Goal: Download file/media

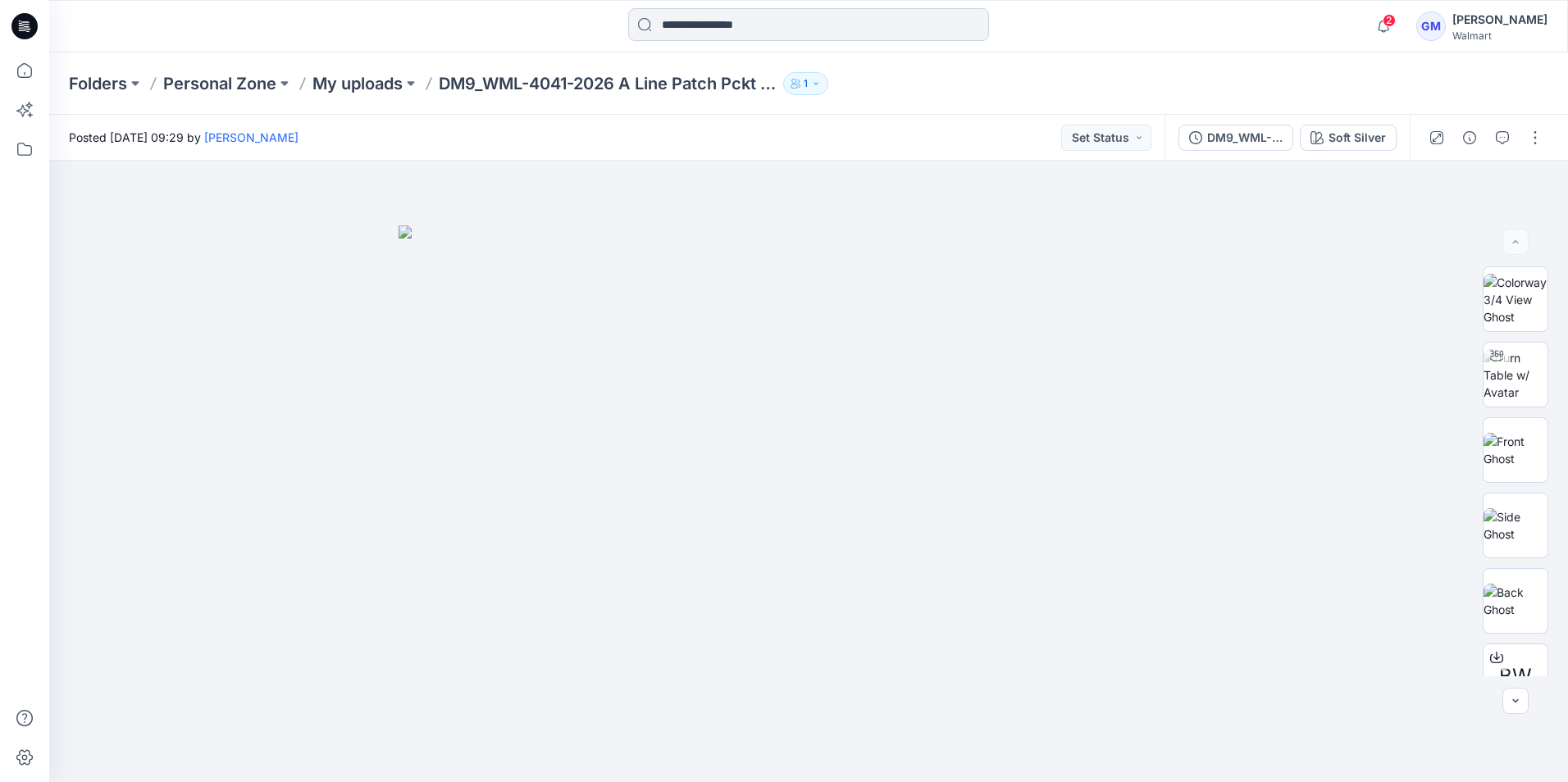
click at [738, 34] on input at bounding box center [808, 24] width 360 height 32
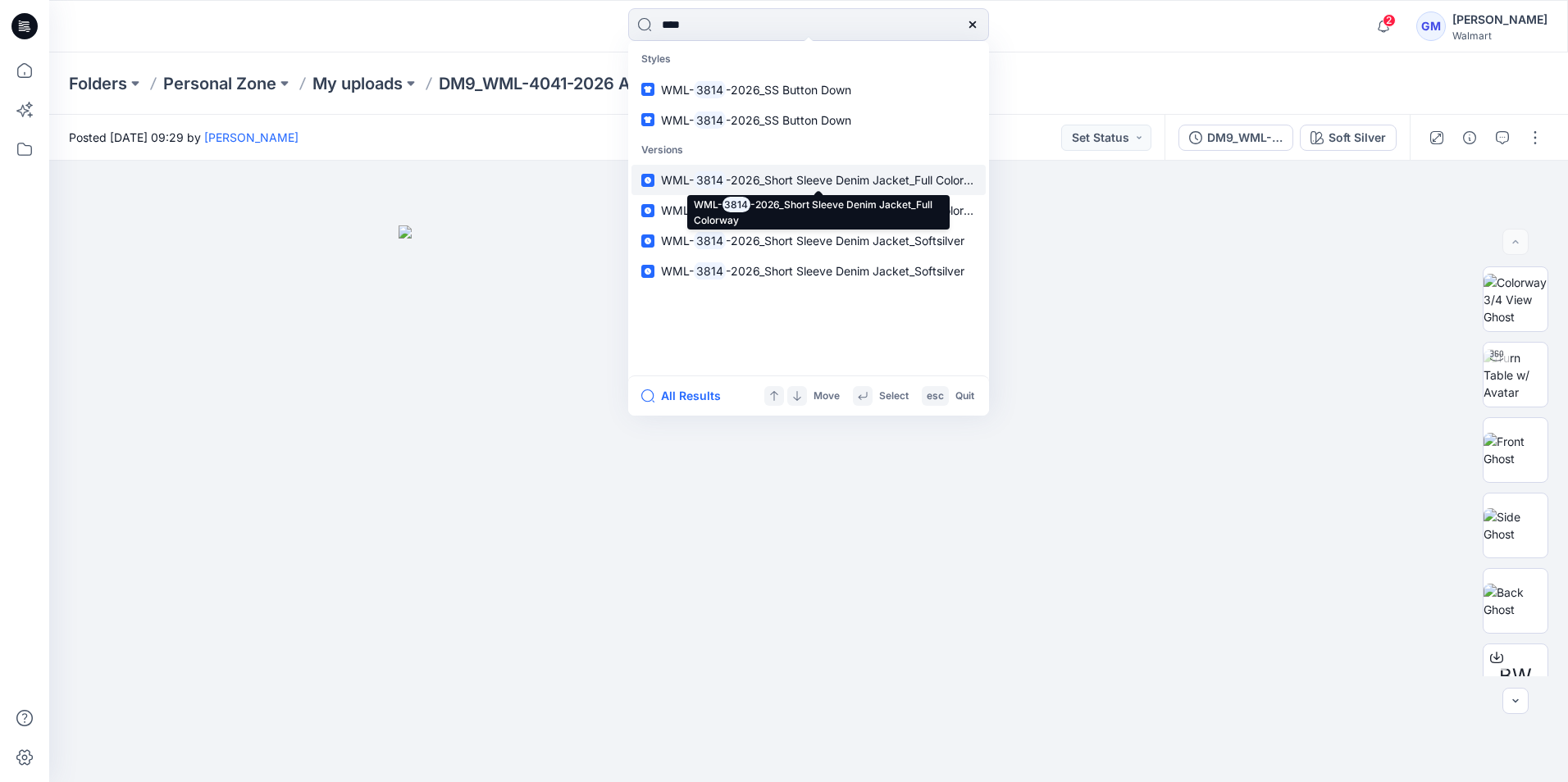
type input "****"
click at [830, 177] on span "-2026_Short Sleeve Denim Jacket_Full Colorway" at bounding box center [855, 179] width 260 height 14
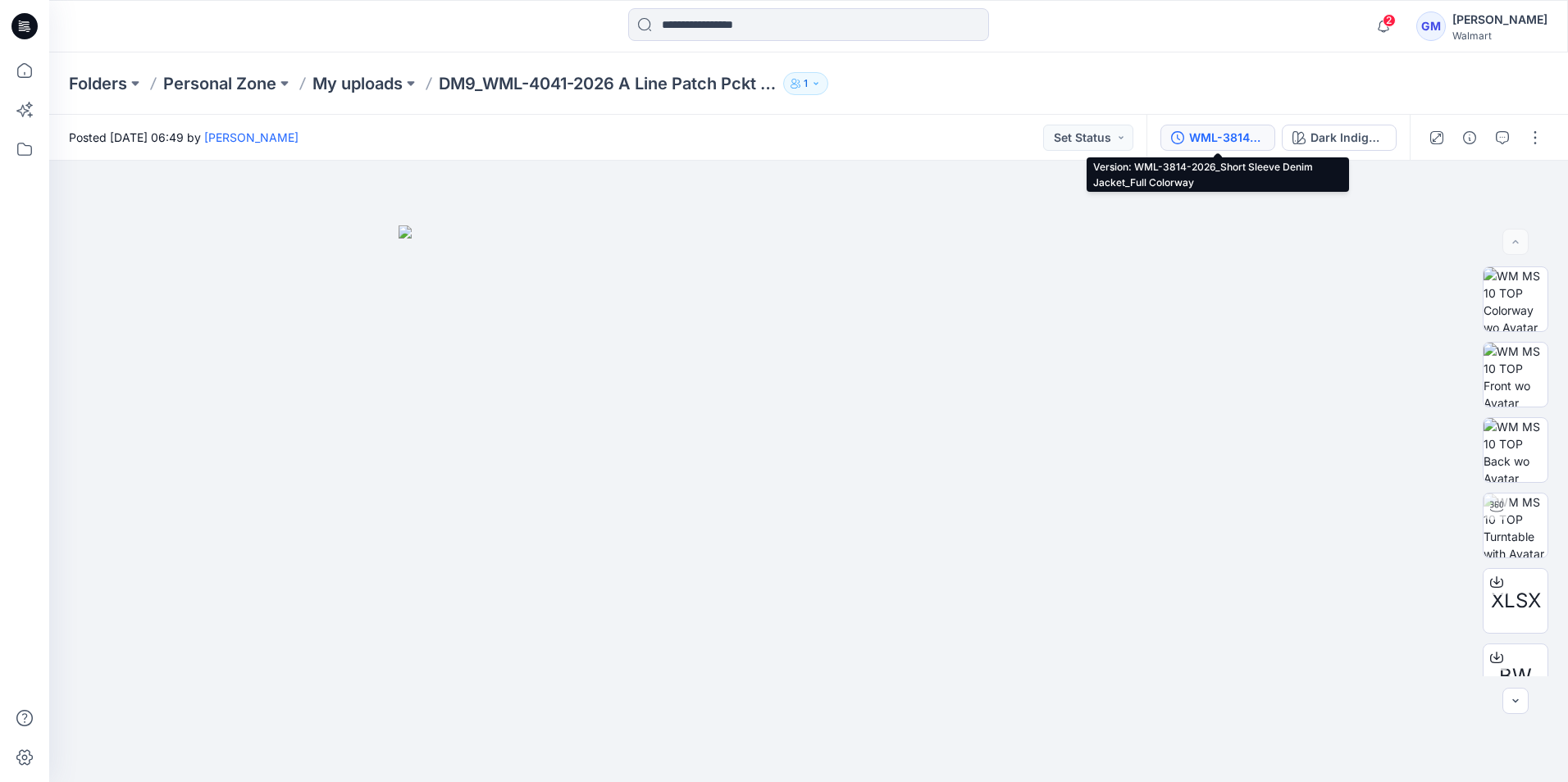
click at [1218, 140] on div "WML-3814-2026_Short Sleeve Denim Jacket_Full Colorway" at bounding box center [1227, 138] width 76 height 18
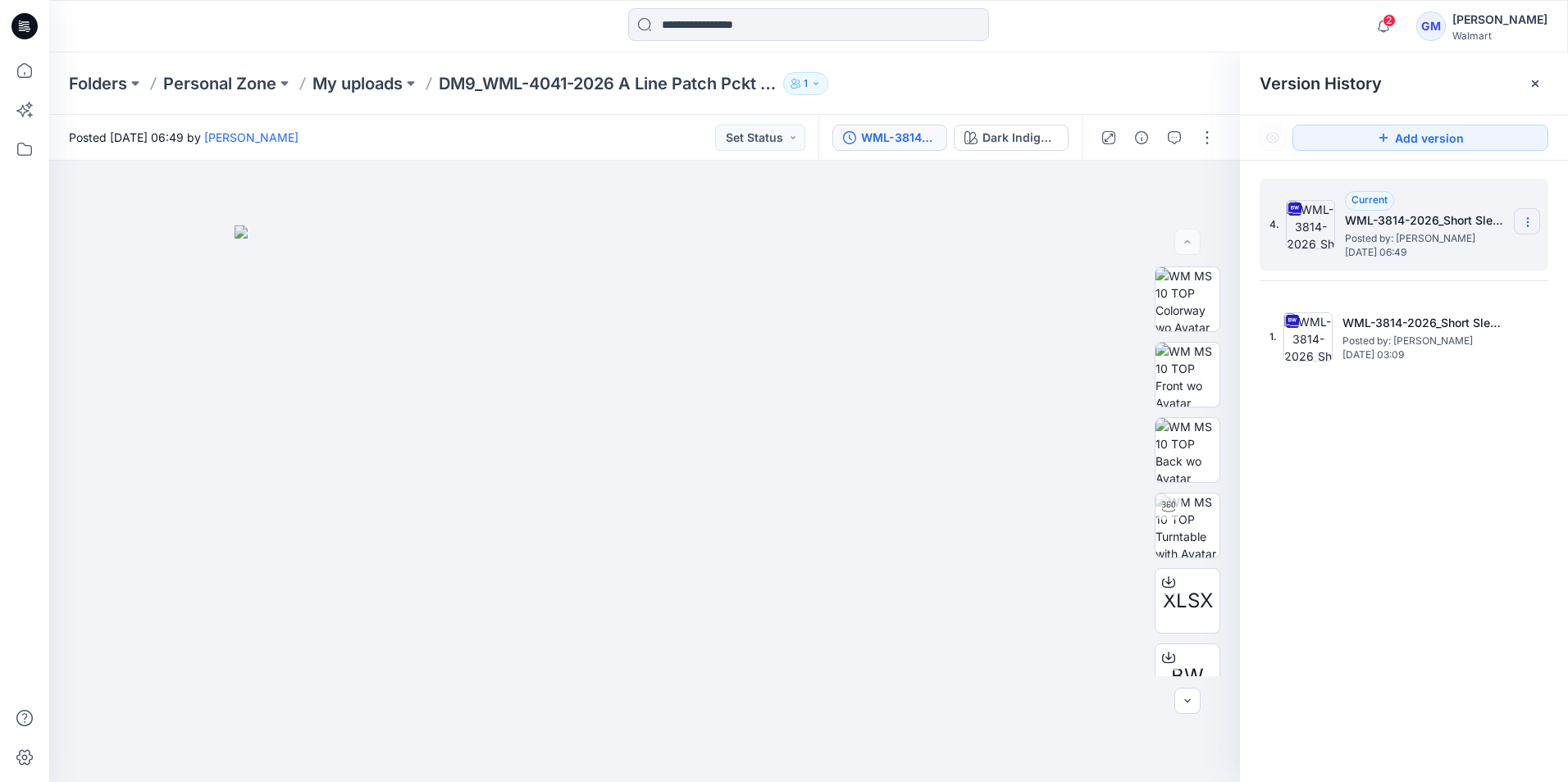
click at [1524, 219] on icon at bounding box center [1527, 222] width 14 height 14
click at [1175, 94] on div "Folders Personal Zone My uploads DM9_WML-4041-2026 A Line Patch Pckt Midi Skirt…" at bounding box center [744, 83] width 1352 height 23
click at [1523, 223] on icon at bounding box center [1527, 222] width 14 height 14
click at [1456, 261] on span "Download Source BW File" at bounding box center [1445, 254] width 138 height 20
click at [1105, 23] on div at bounding box center [808, 26] width 760 height 36
